Goal: Task Accomplishment & Management: Manage account settings

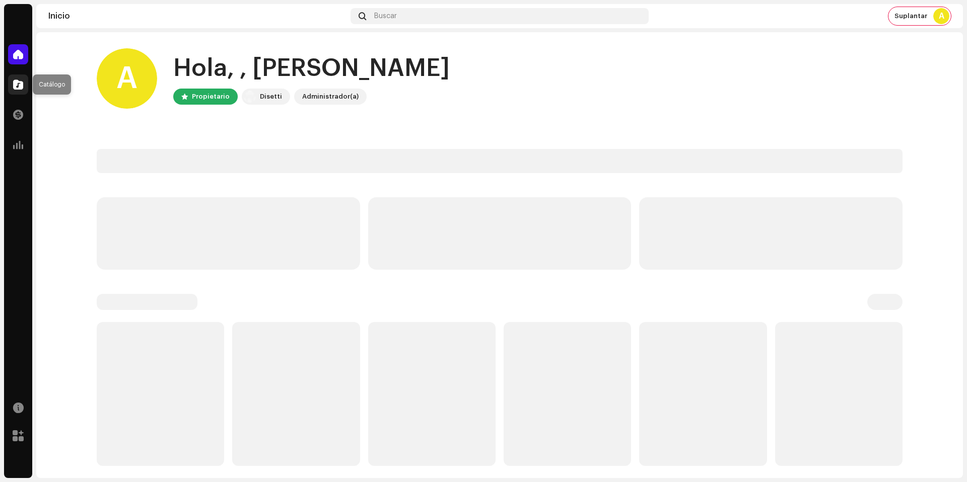
click at [14, 82] on span at bounding box center [18, 85] width 10 height 8
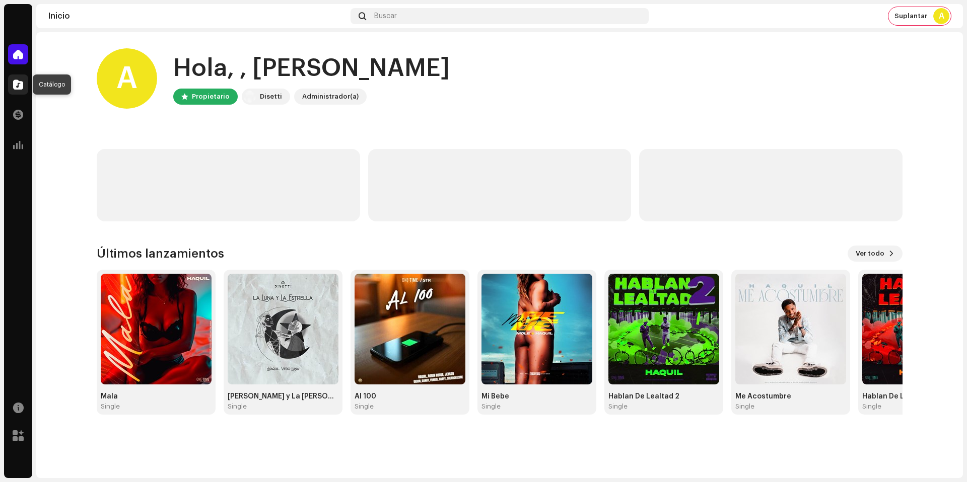
click at [23, 87] on span at bounding box center [18, 85] width 10 height 8
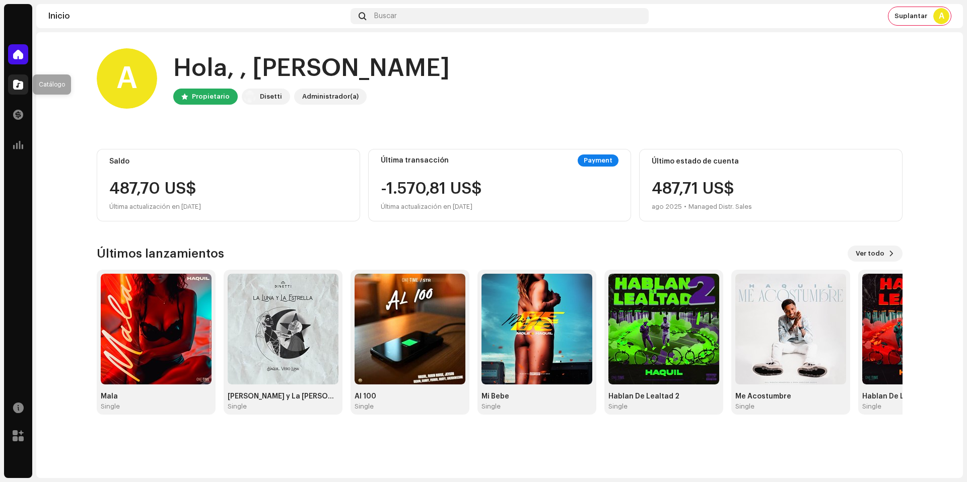
click at [24, 87] on div at bounding box center [18, 85] width 20 height 20
click at [15, 83] on span at bounding box center [18, 85] width 10 height 8
click at [19, 88] on span at bounding box center [18, 85] width 10 height 8
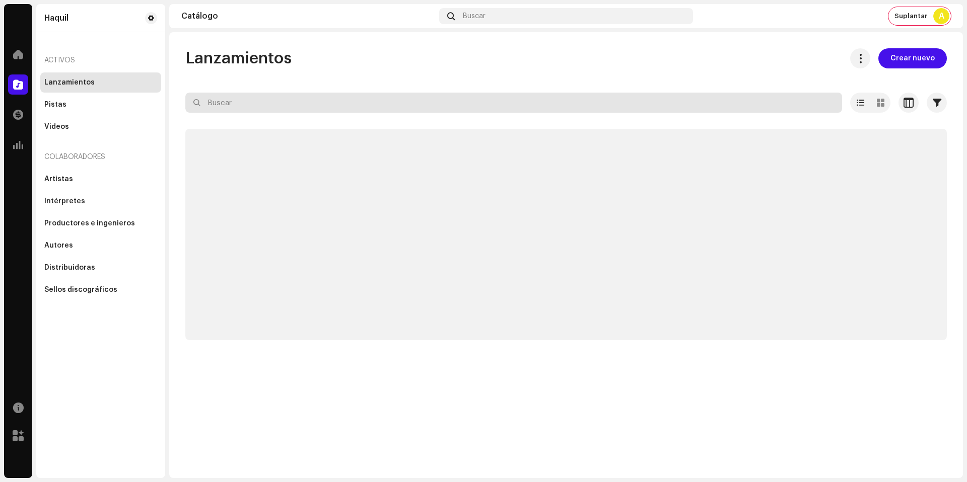
click at [299, 106] on input "text" at bounding box center [513, 103] width 656 height 20
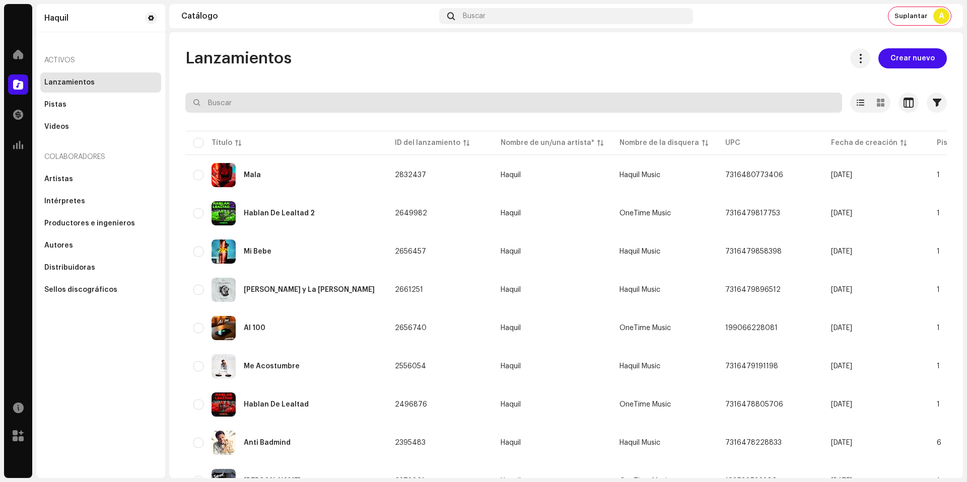
click at [300, 100] on input "text" at bounding box center [513, 103] width 656 height 20
paste input "656464806896"
type input "656464806896"
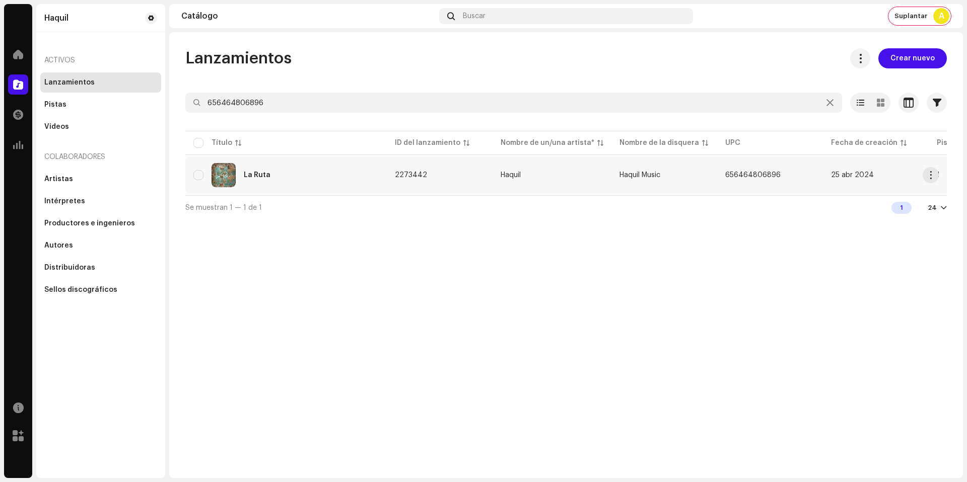
click at [269, 181] on div "La Ruta" at bounding box center [285, 175] width 185 height 24
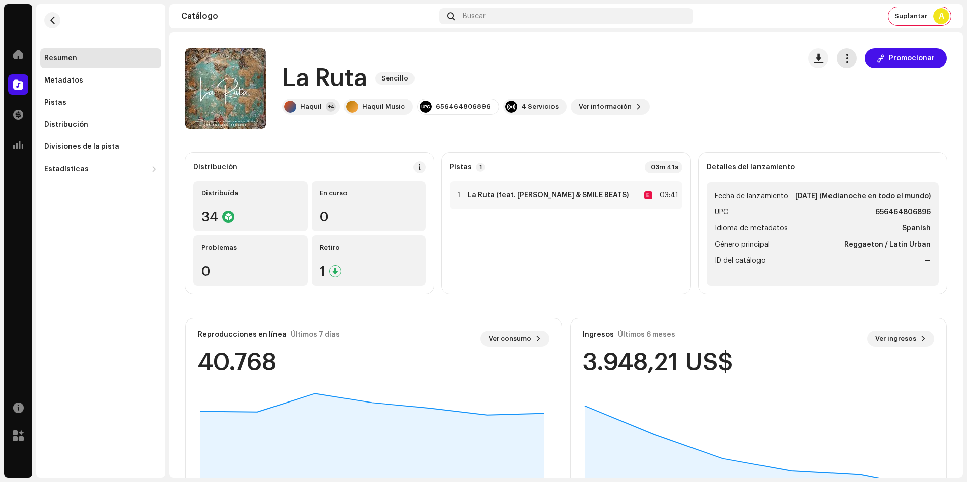
click at [847, 60] on button "button" at bounding box center [846, 58] width 20 height 20
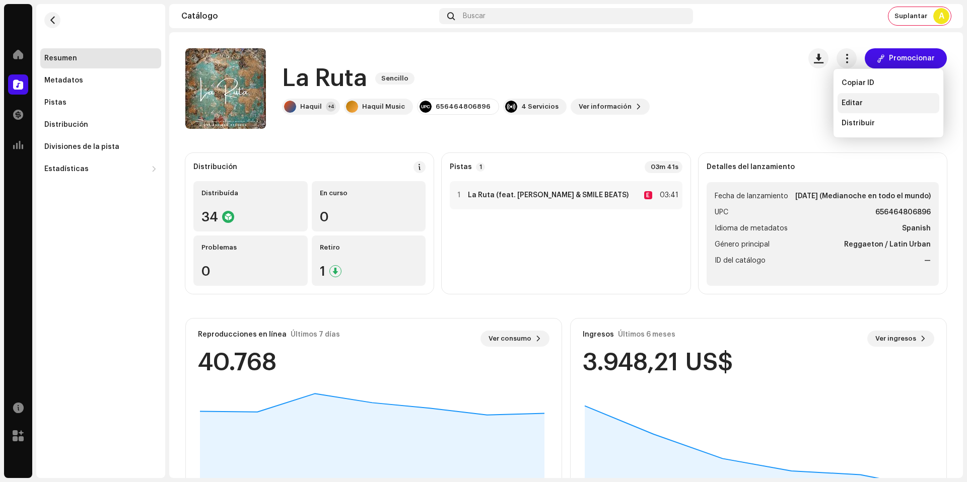
click at [861, 104] on div "Editar" at bounding box center [888, 103] width 94 height 8
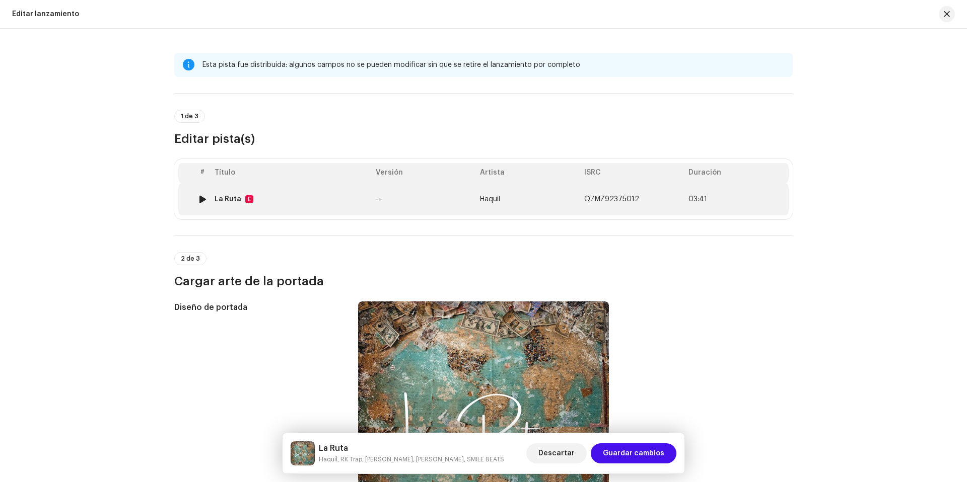
click at [319, 201] on div "La Ruta E" at bounding box center [290, 199] width 153 height 8
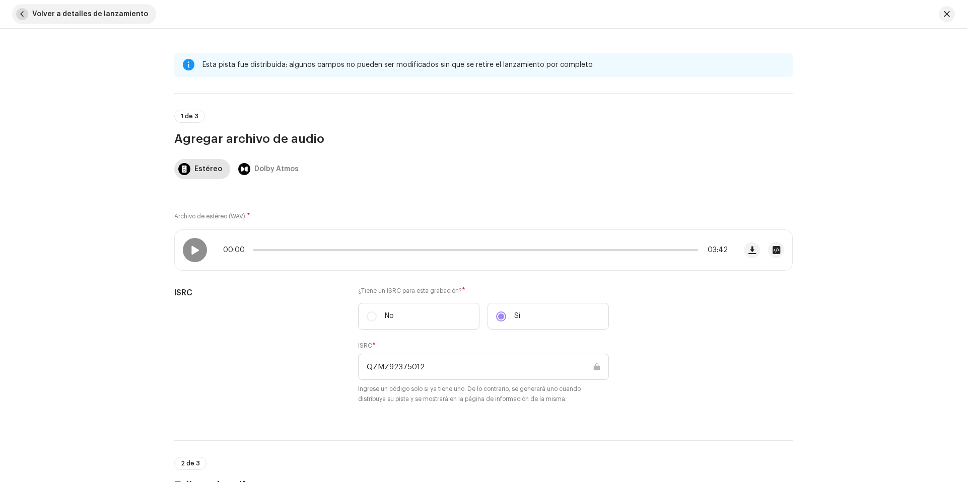
click at [67, 11] on span "Volver a detalles de lanzamiento" at bounding box center [90, 14] width 116 height 20
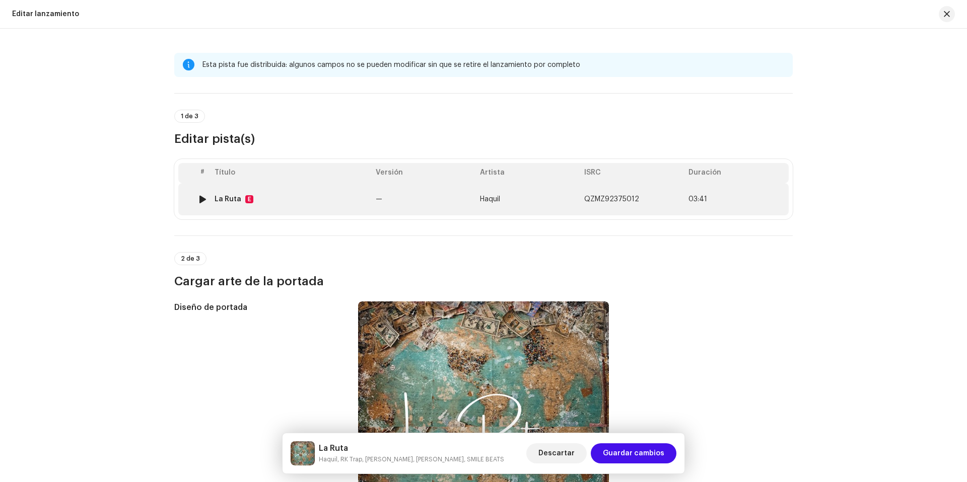
click at [534, 199] on td "Haquil" at bounding box center [528, 199] width 104 height 32
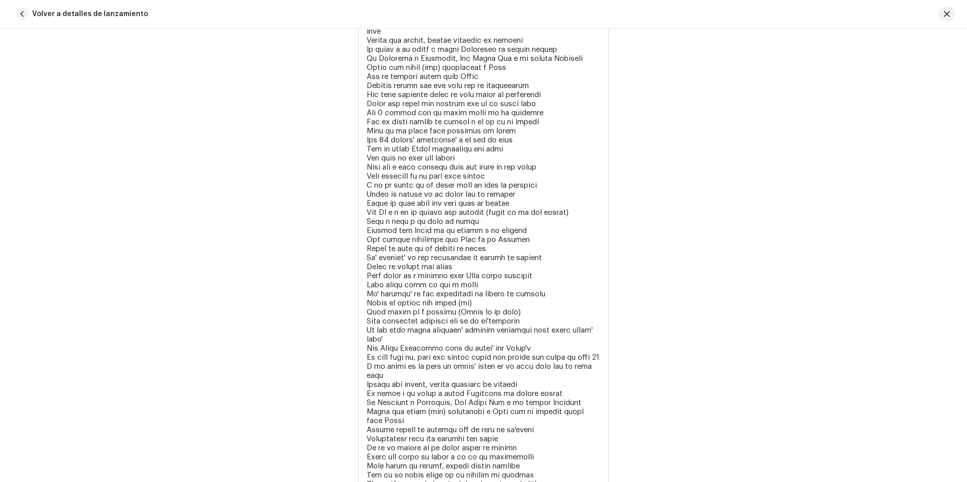
scroll to position [2265, 0]
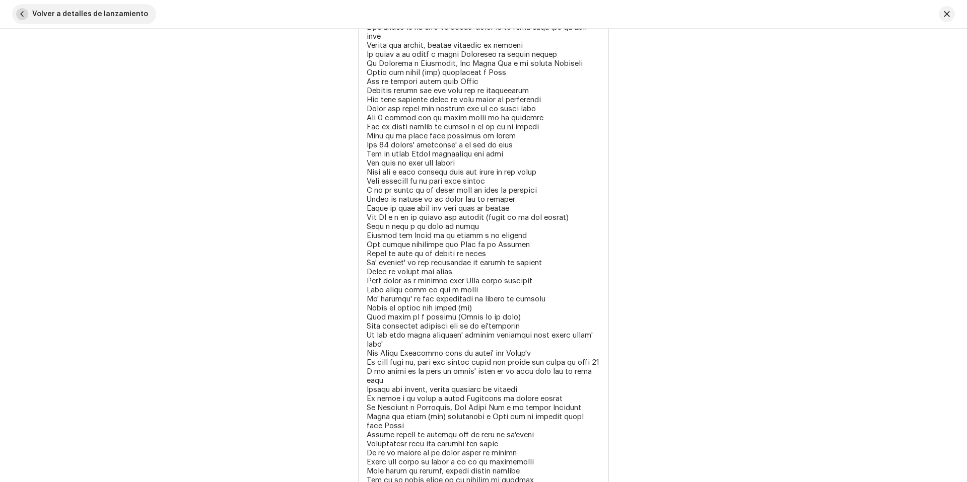
click at [76, 13] on span "Volver a detalles de lanzamiento" at bounding box center [90, 14] width 116 height 20
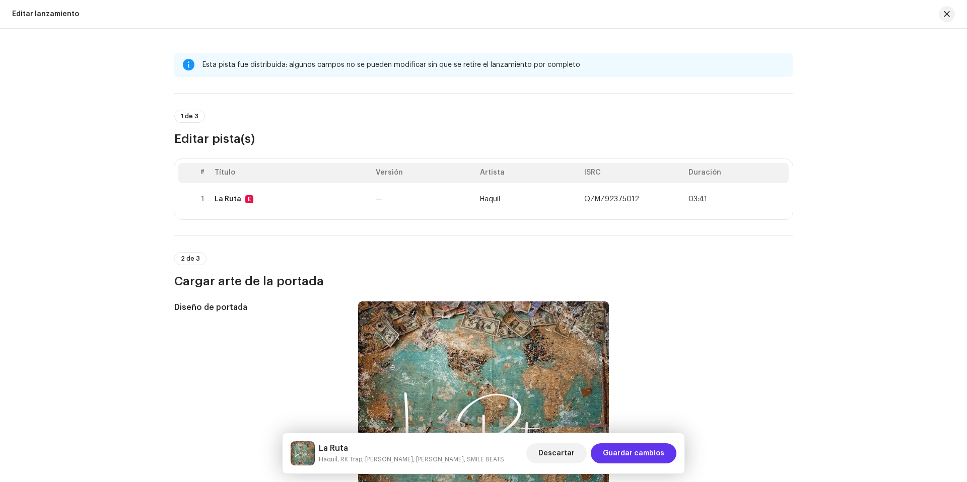
click at [652, 458] on span "Guardar cambios" at bounding box center [633, 454] width 61 height 20
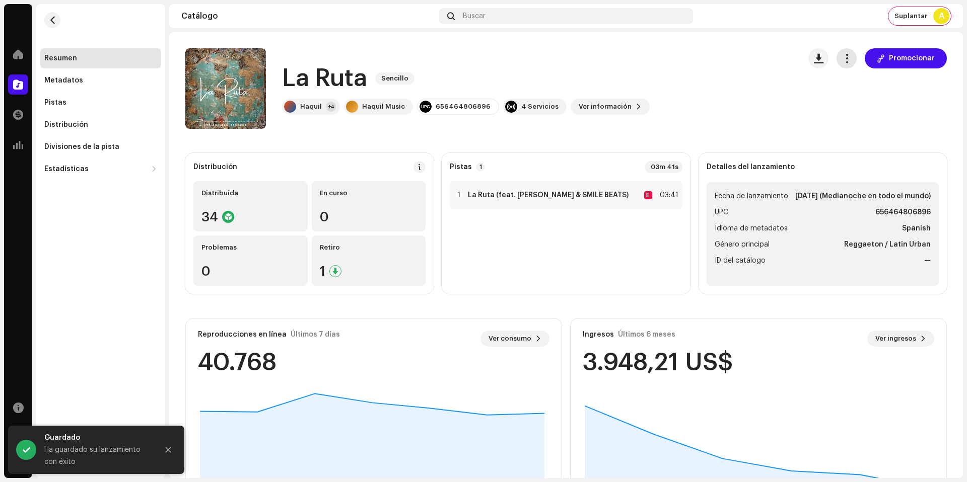
click at [847, 59] on span "button" at bounding box center [847, 58] width 10 height 8
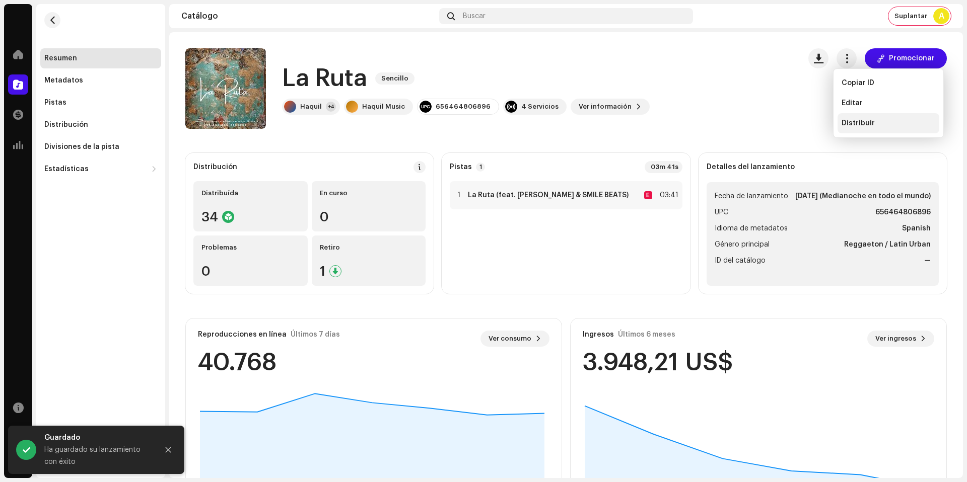
click at [874, 119] on div "Distribuir" at bounding box center [888, 123] width 102 height 20
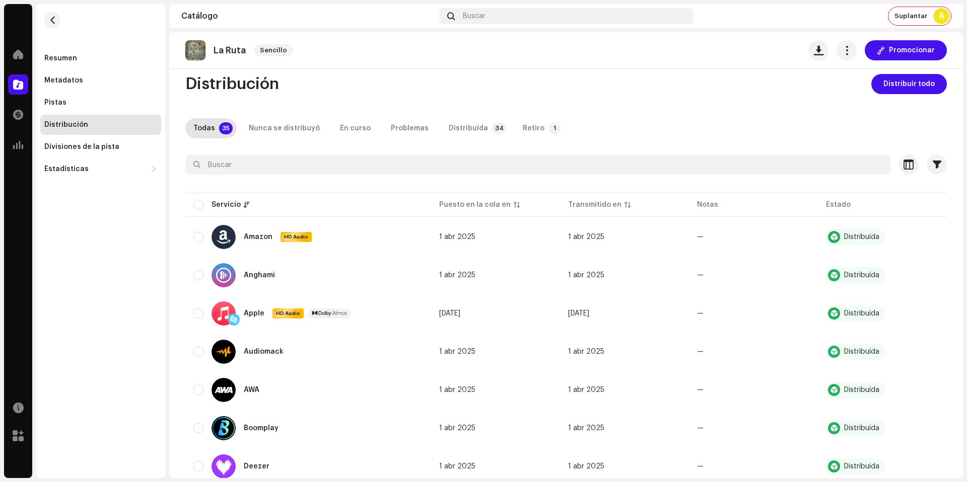
scroll to position [16, 0]
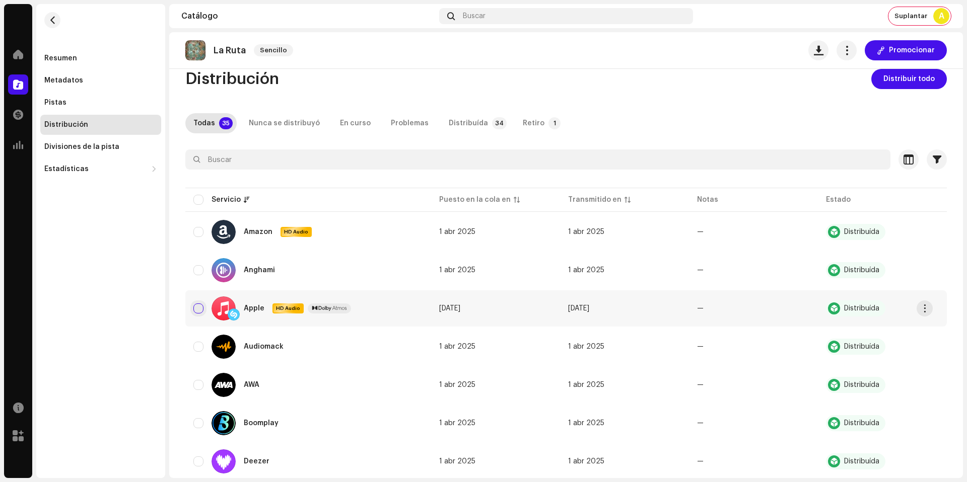
click at [197, 305] on input "checkbox" at bounding box center [198, 309] width 10 height 10
checkbox input "true"
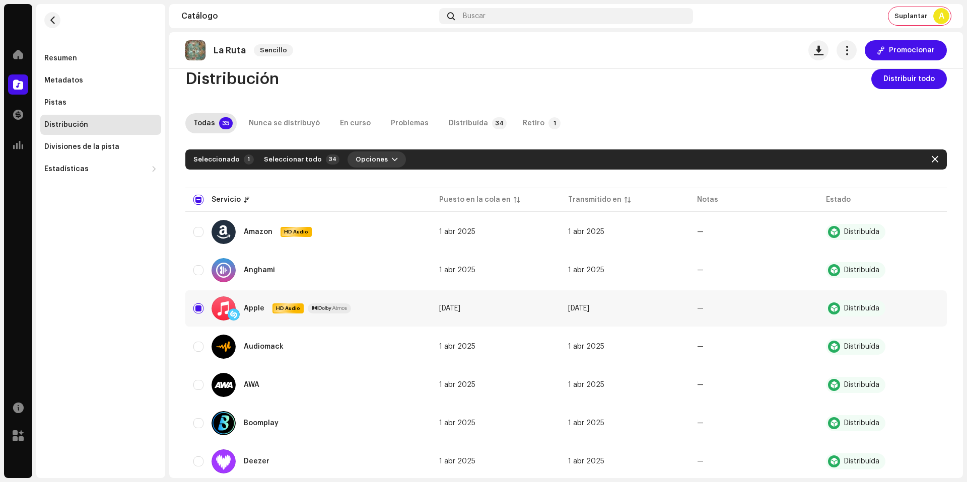
click at [356, 163] on span "Opciones" at bounding box center [371, 160] width 32 height 20
click at [385, 175] on div "Distribuir" at bounding box center [394, 182] width 102 height 20
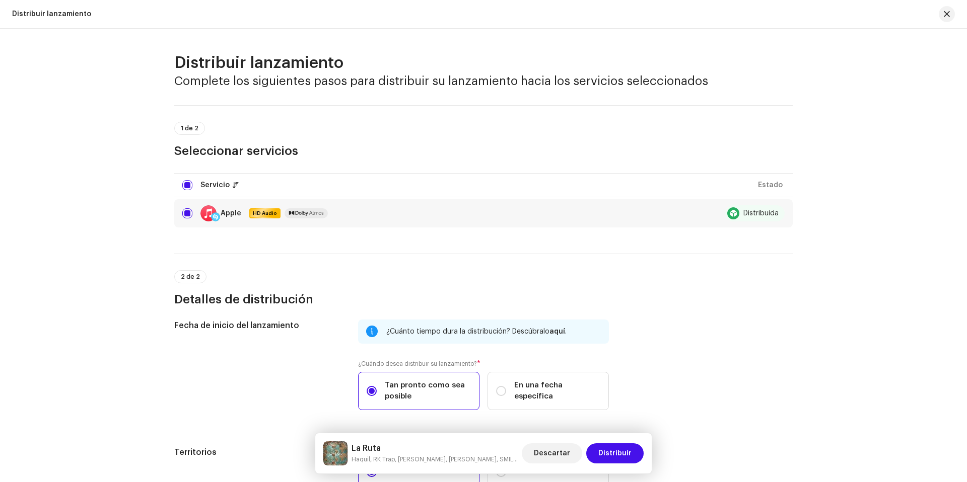
scroll to position [112, 0]
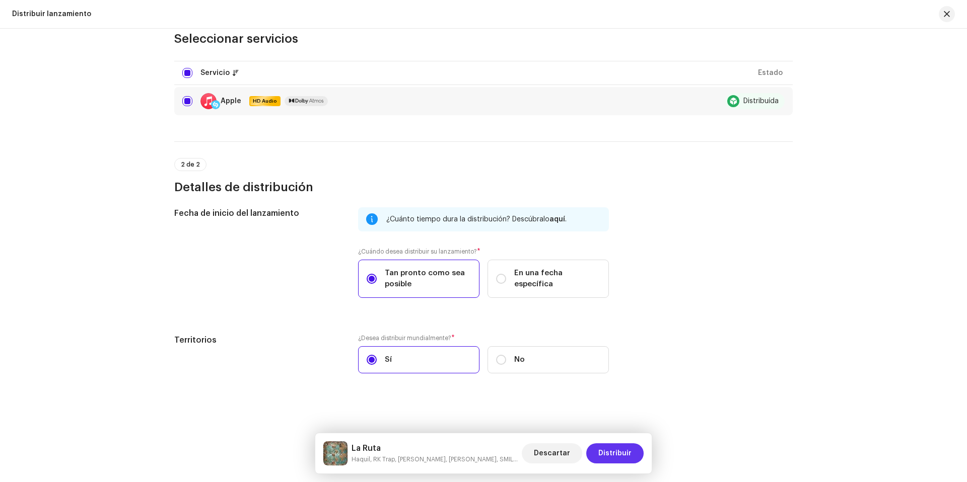
click at [619, 461] on span "Distribuir" at bounding box center [614, 454] width 33 height 20
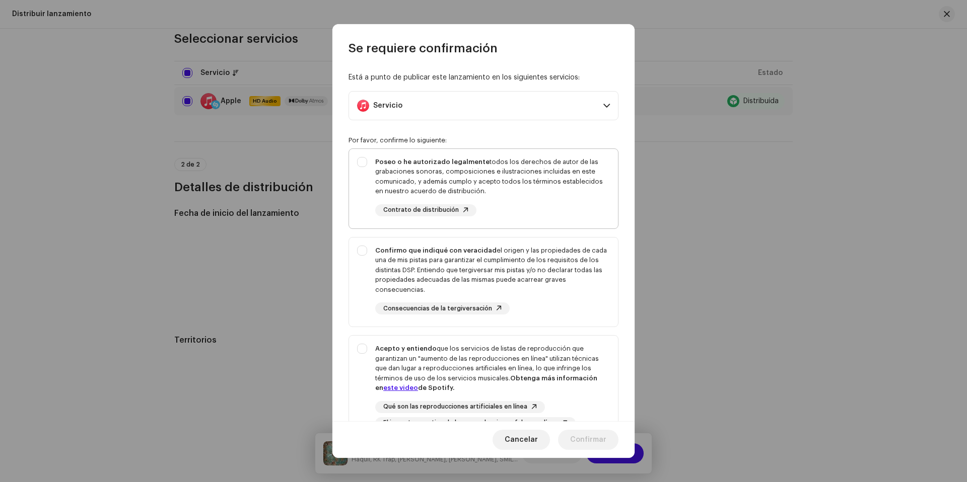
click at [365, 168] on div "Poseo o he autorizado legalmente todos los derechos de autor de las grabaciones…" at bounding box center [483, 187] width 269 height 76
checkbox input "true"
click at [365, 263] on div "Confirmo que indiqué con veracidad el origen y las propiedades de cada una de m…" at bounding box center [483, 281] width 269 height 86
checkbox input "true"
click at [367, 366] on div "Acepto y entiendo que los servicios de listas de reproducción que garantizan un…" at bounding box center [483, 387] width 269 height 102
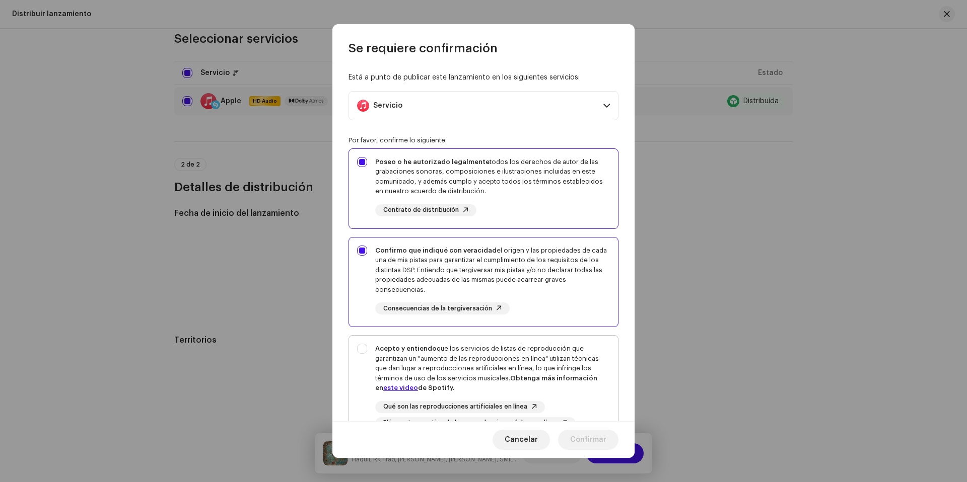
checkbox input "true"
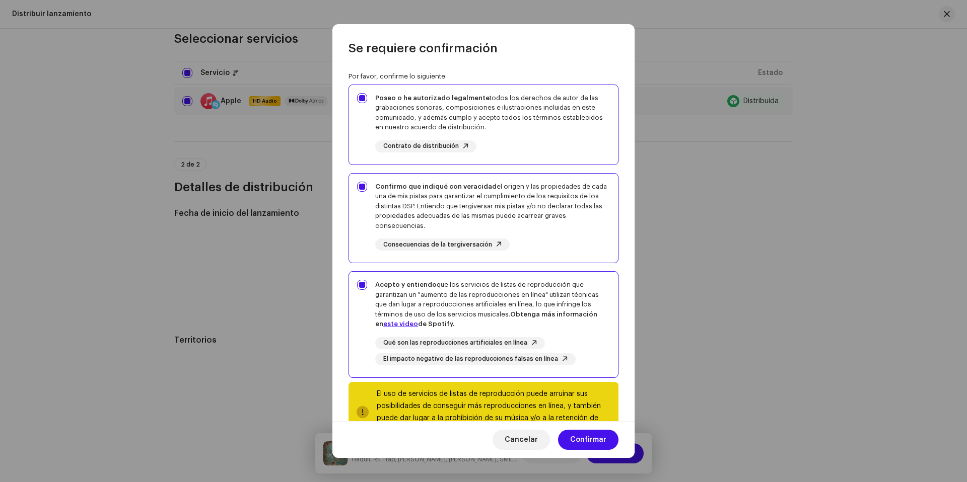
scroll to position [101, 0]
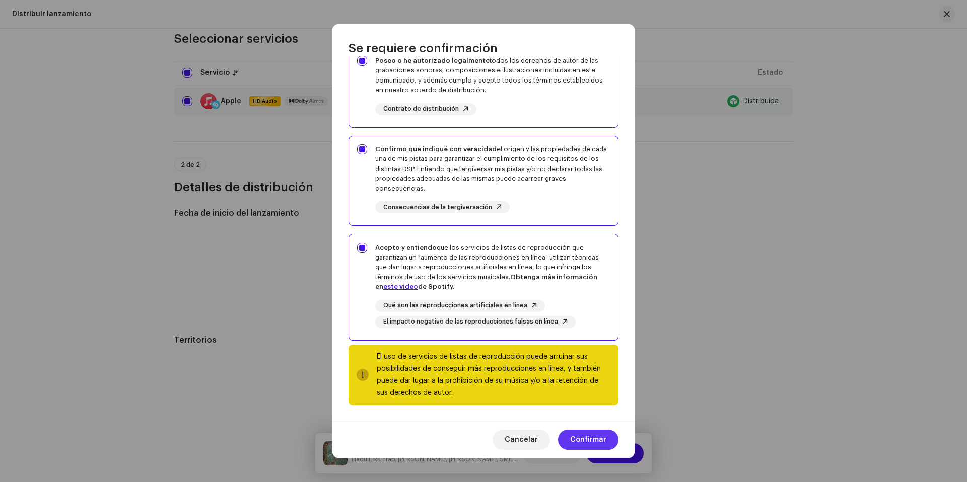
click at [578, 436] on span "Confirmar" at bounding box center [588, 440] width 36 height 20
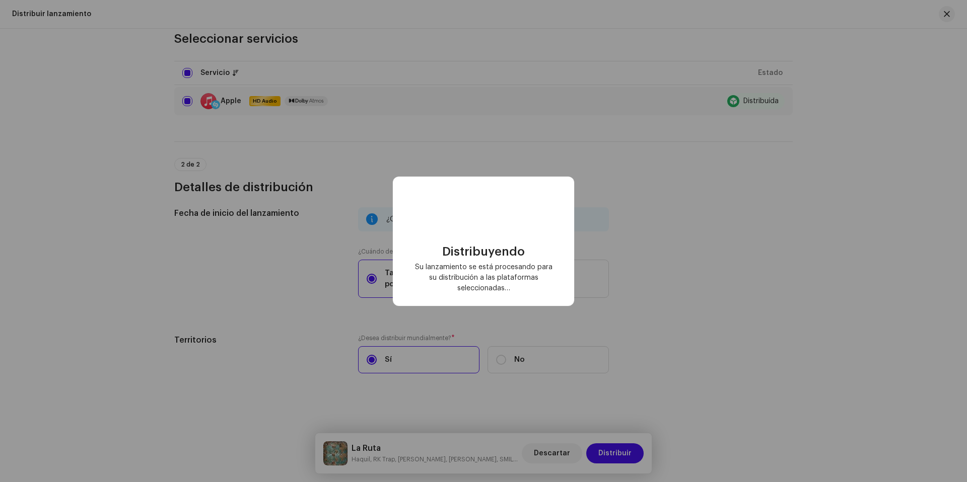
scroll to position [0, 0]
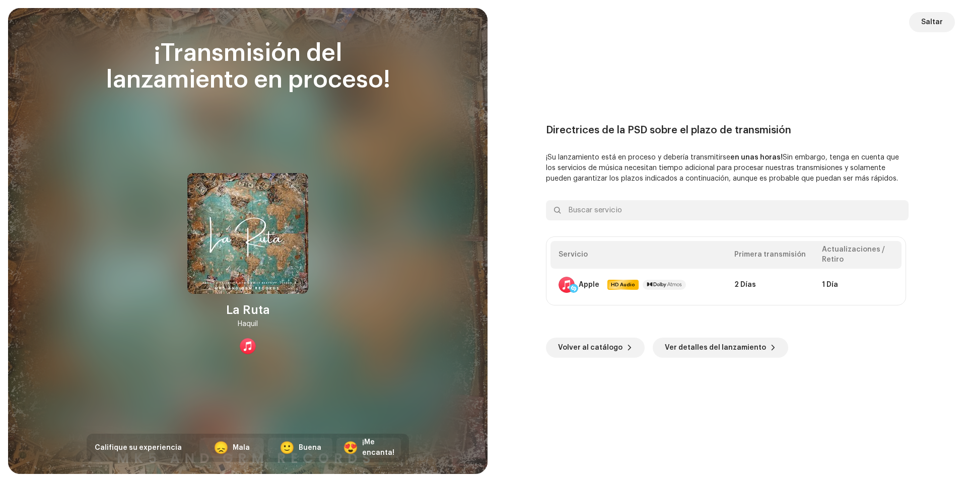
click button "Saltar" at bounding box center [932, 22] width 46 height 20
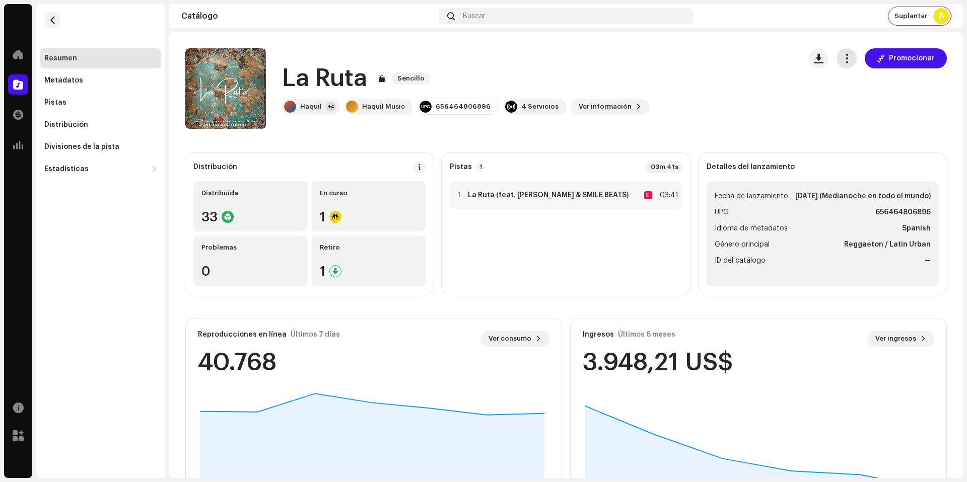
click at [842, 60] on span "button" at bounding box center [847, 58] width 10 height 8
click at [594, 124] on div "La Ruta Sencillo Haquil +4 Haquil Music 656464806896 4 Servicios Ver informació…" at bounding box center [488, 88] width 607 height 81
click at [47, 14] on button "button" at bounding box center [52, 20] width 16 height 16
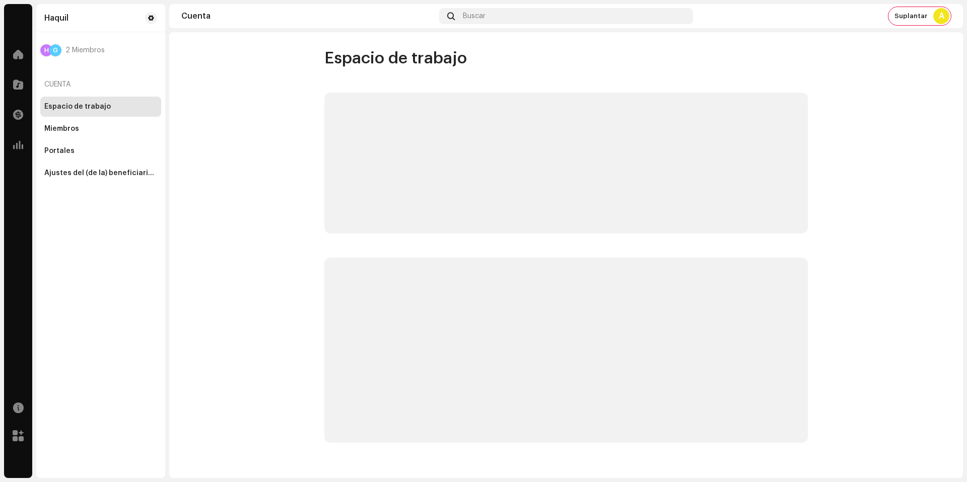
click at [189, 54] on account-workspace "Espacio de trabajo" at bounding box center [565, 245] width 793 height 395
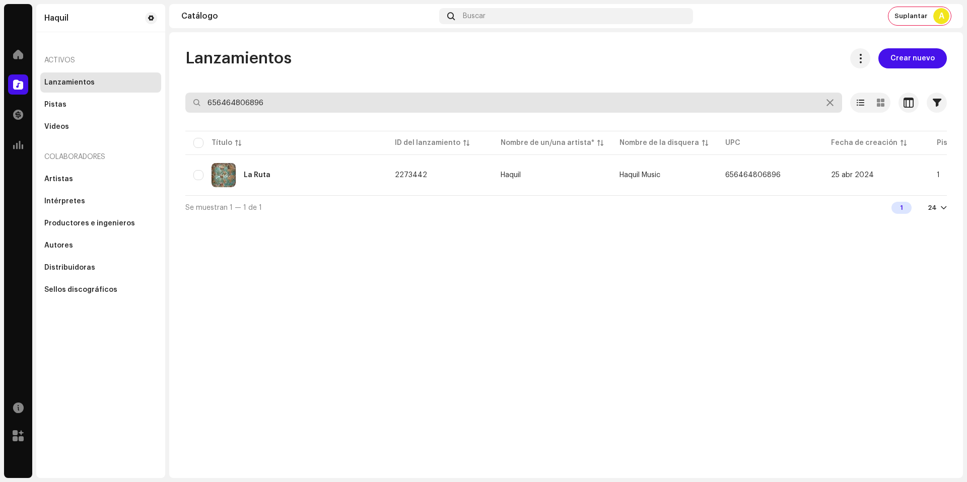
click at [247, 98] on input "656464806896" at bounding box center [513, 103] width 656 height 20
click at [525, 95] on input "656464806896" at bounding box center [513, 103] width 656 height 20
click at [459, 105] on input "656464806896" at bounding box center [513, 103] width 656 height 20
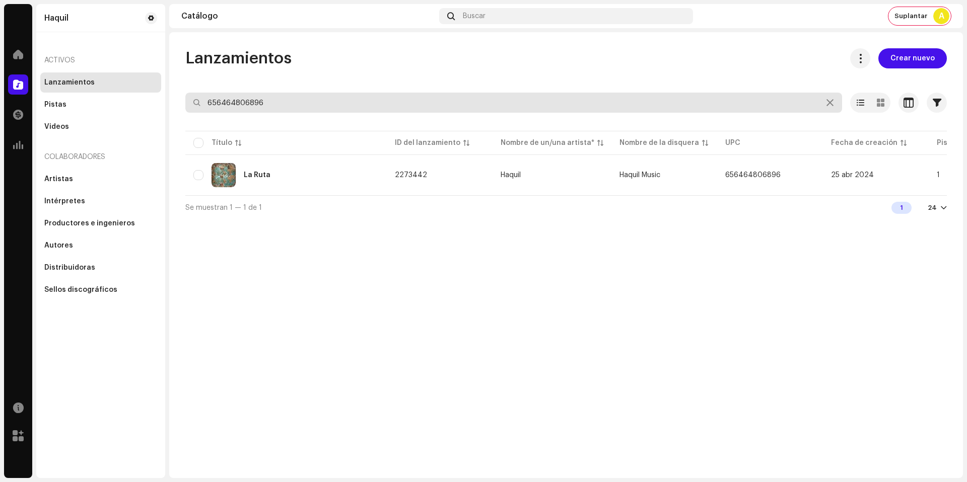
click at [459, 105] on input "656464806896" at bounding box center [513, 103] width 656 height 20
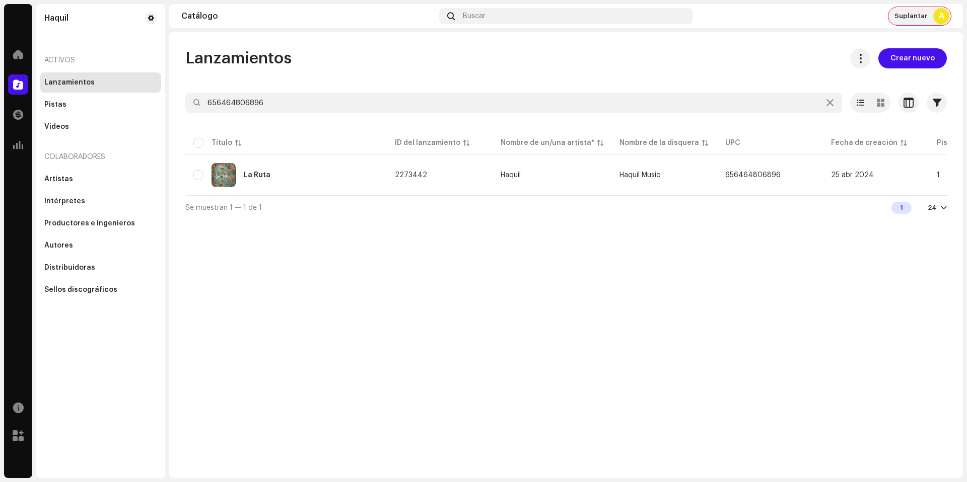
click at [916, 21] on div "Suplantar A" at bounding box center [919, 16] width 62 height 18
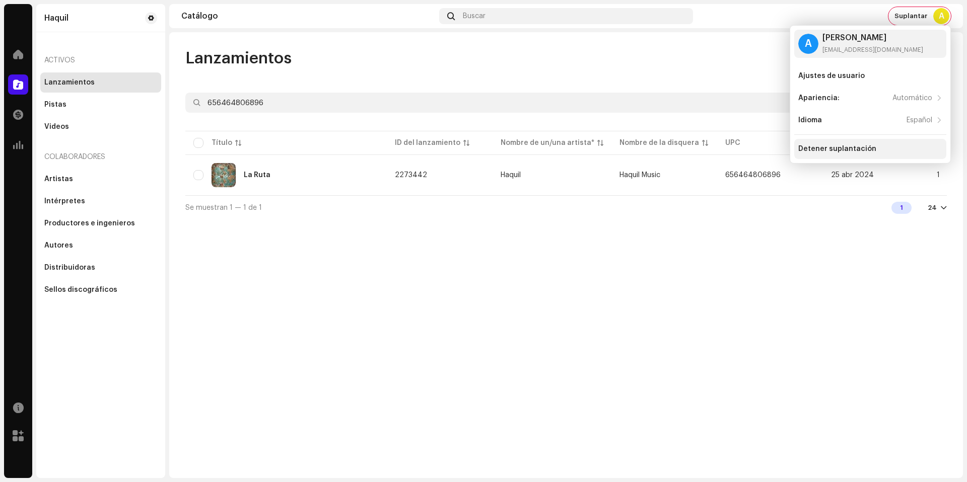
click at [847, 150] on div "Detener suplantación" at bounding box center [837, 149] width 78 height 8
